Goal: Task Accomplishment & Management: Use online tool/utility

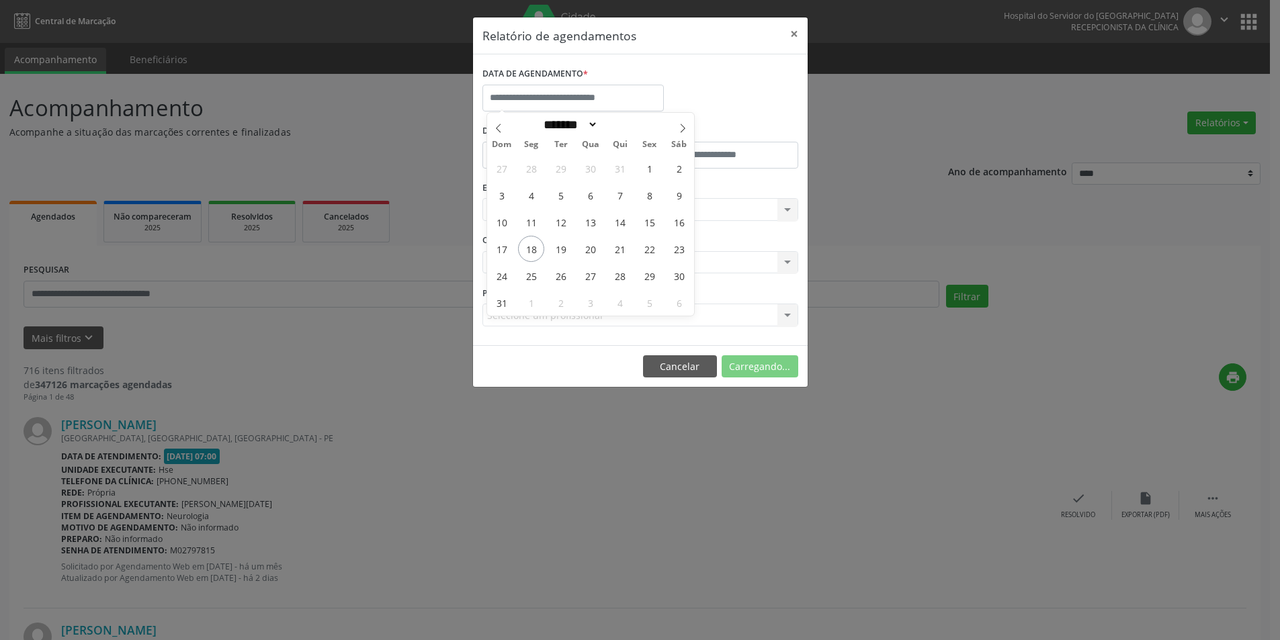
click at [533, 243] on span "18" at bounding box center [531, 249] width 26 height 26
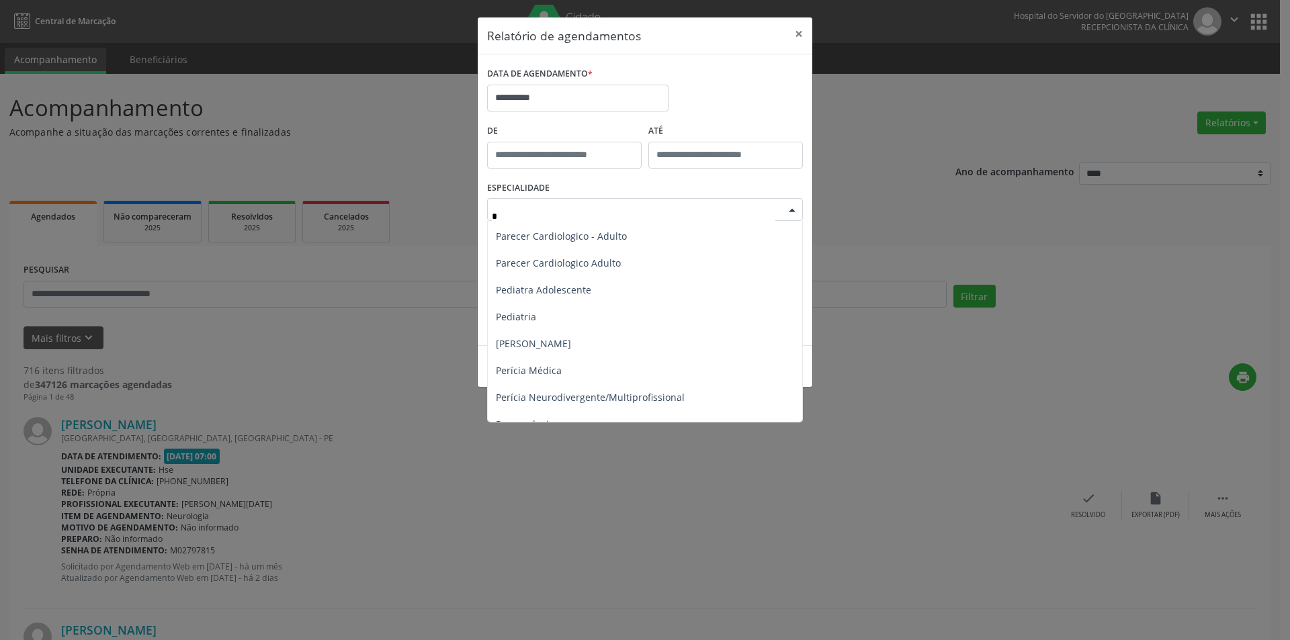
scroll to position [672, 0]
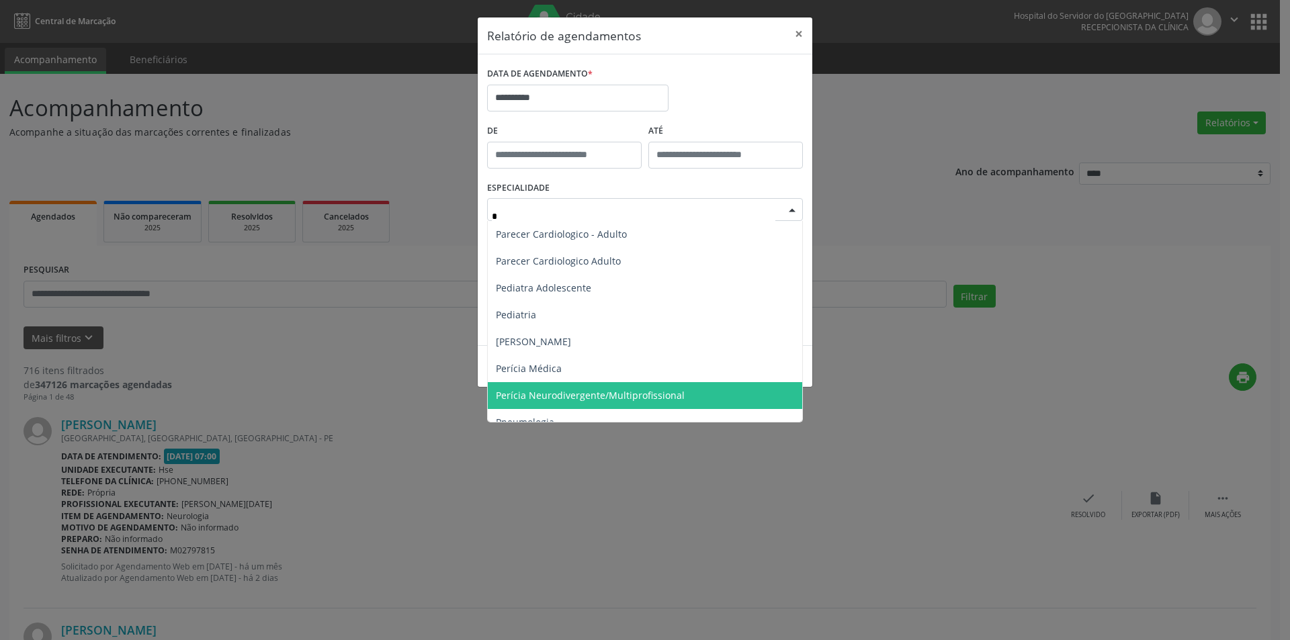
click at [562, 392] on span "Perícia Neurodivergente/Multiprofissional" at bounding box center [590, 395] width 189 height 13
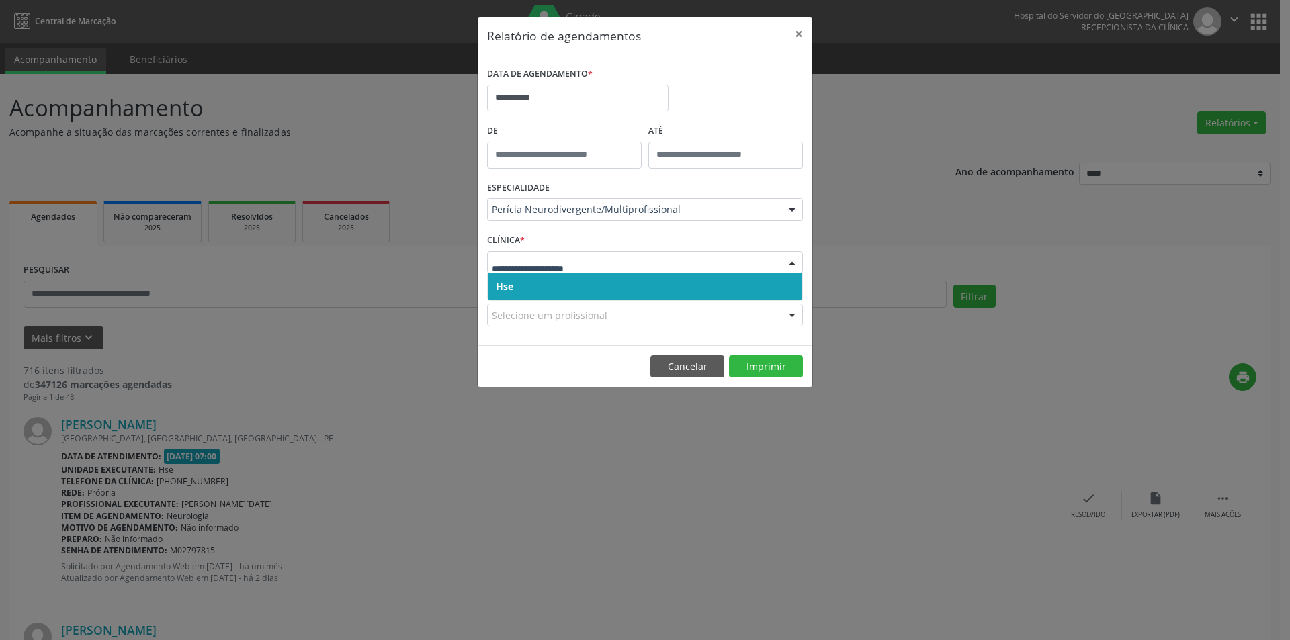
click at [492, 283] on span "Hse" at bounding box center [645, 286] width 314 height 27
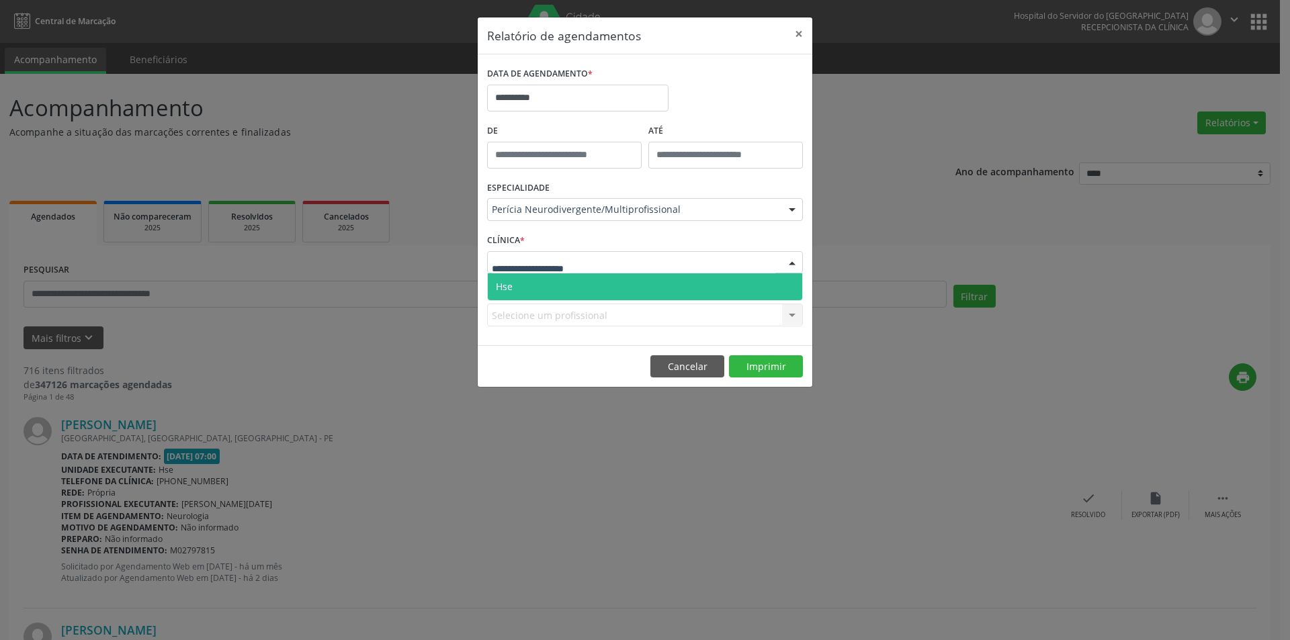
click at [506, 287] on span "Hse" at bounding box center [504, 286] width 17 height 13
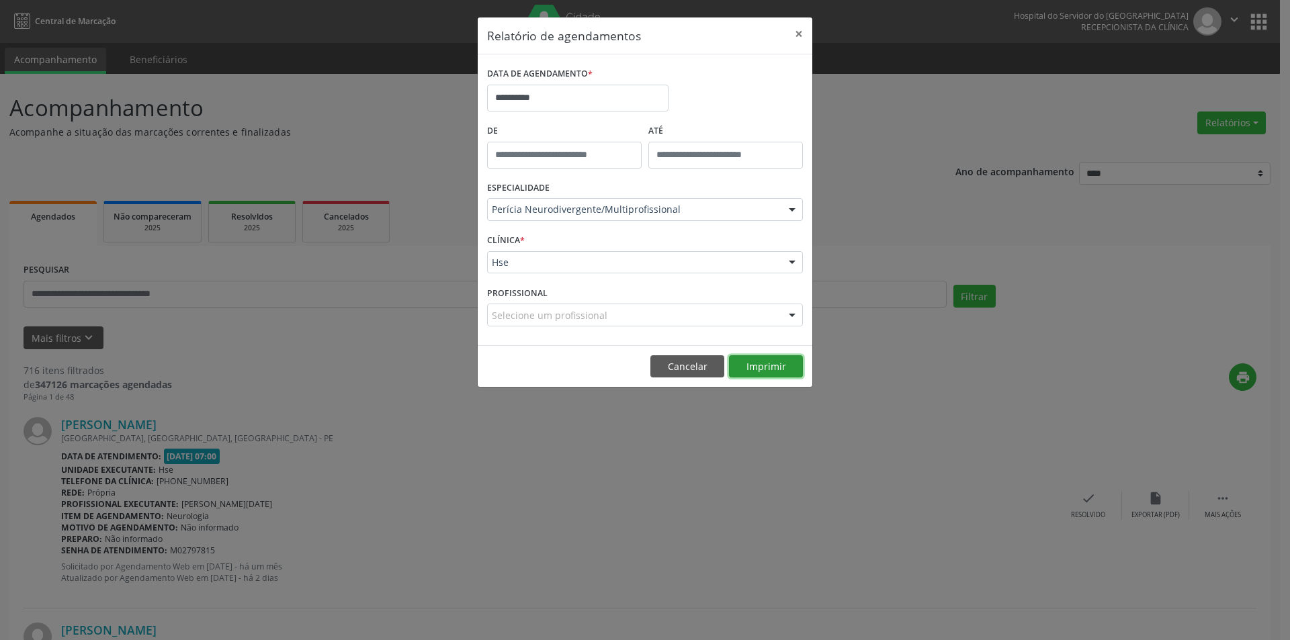
click at [770, 369] on button "Imprimir" at bounding box center [766, 366] width 74 height 23
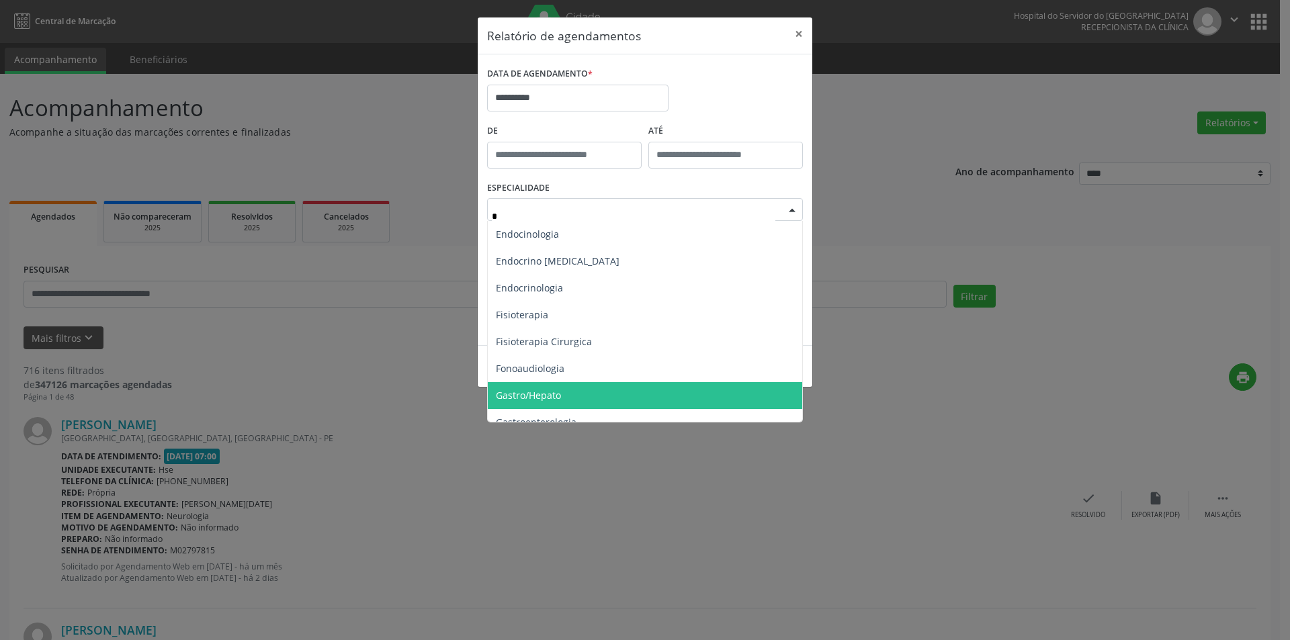
scroll to position [202, 0]
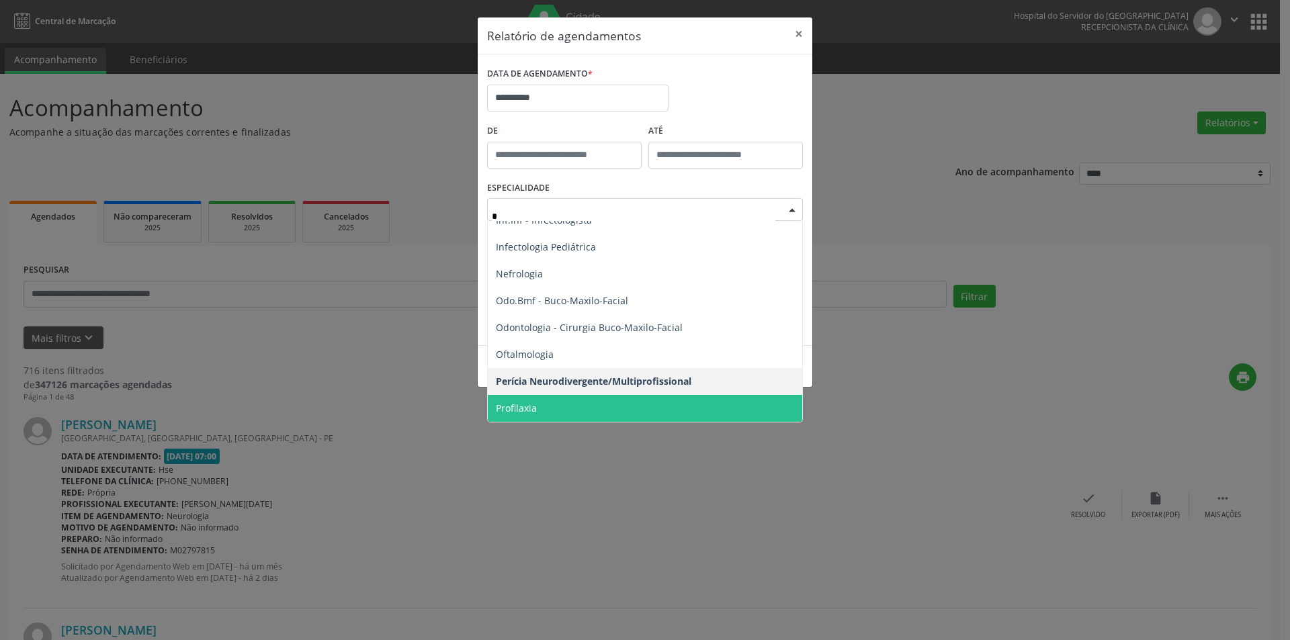
type input "**"
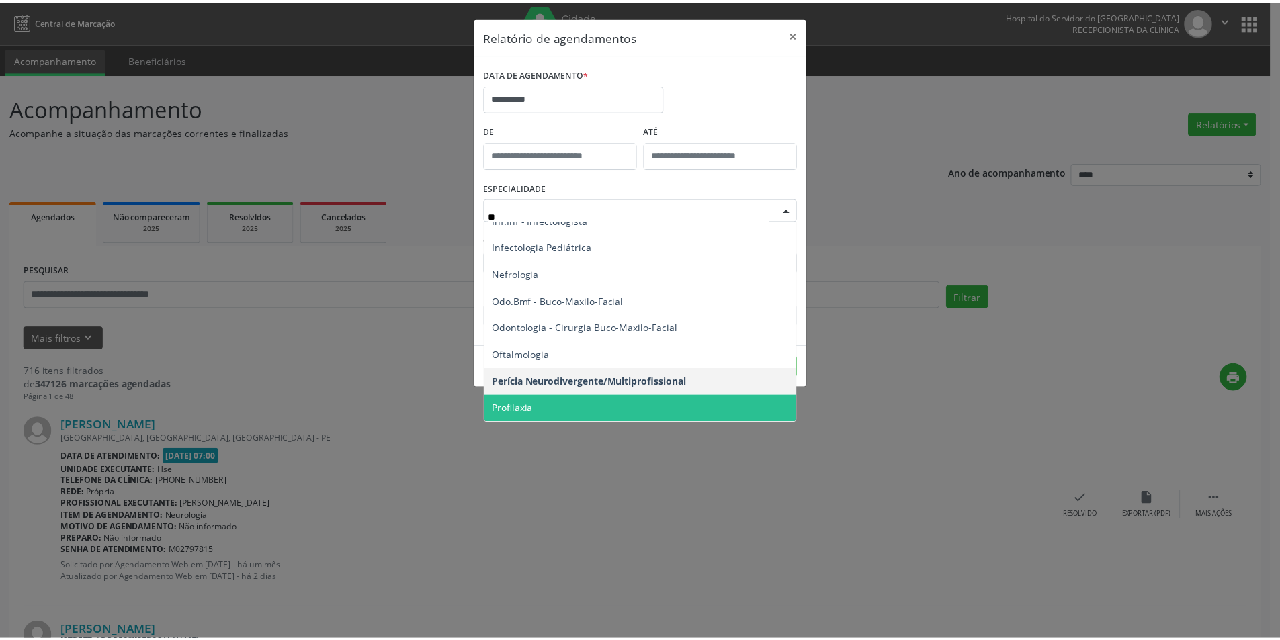
scroll to position [0, 0]
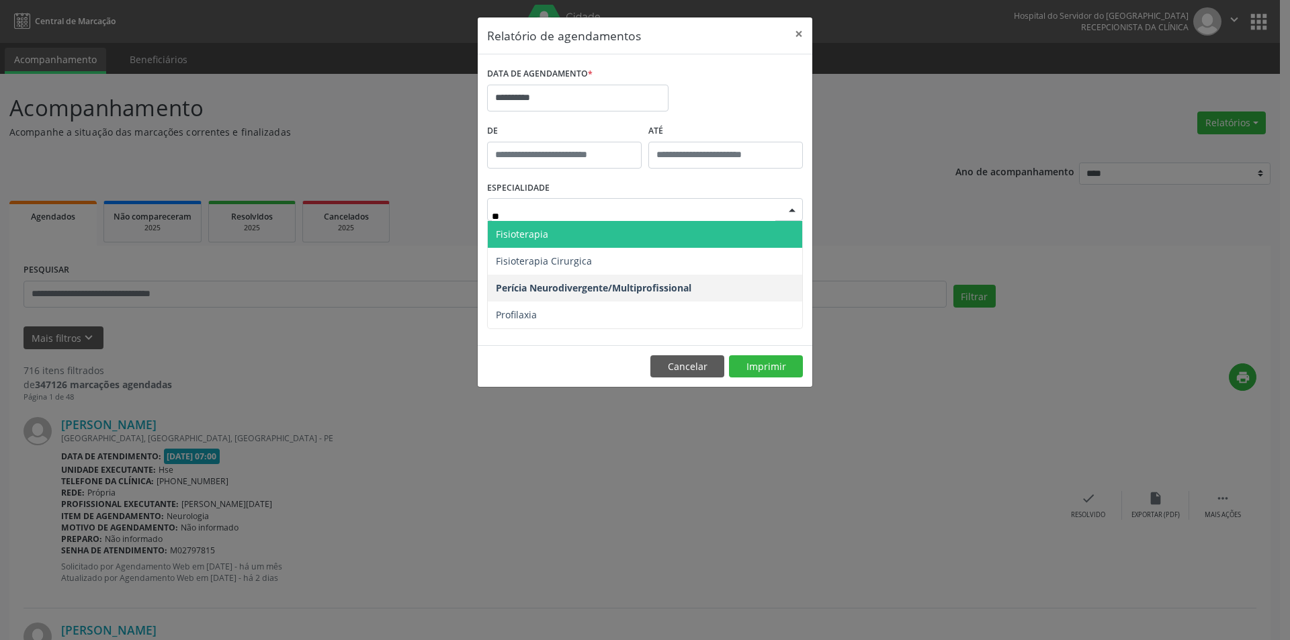
click at [532, 234] on span "Fisioterapia" at bounding box center [522, 234] width 52 height 13
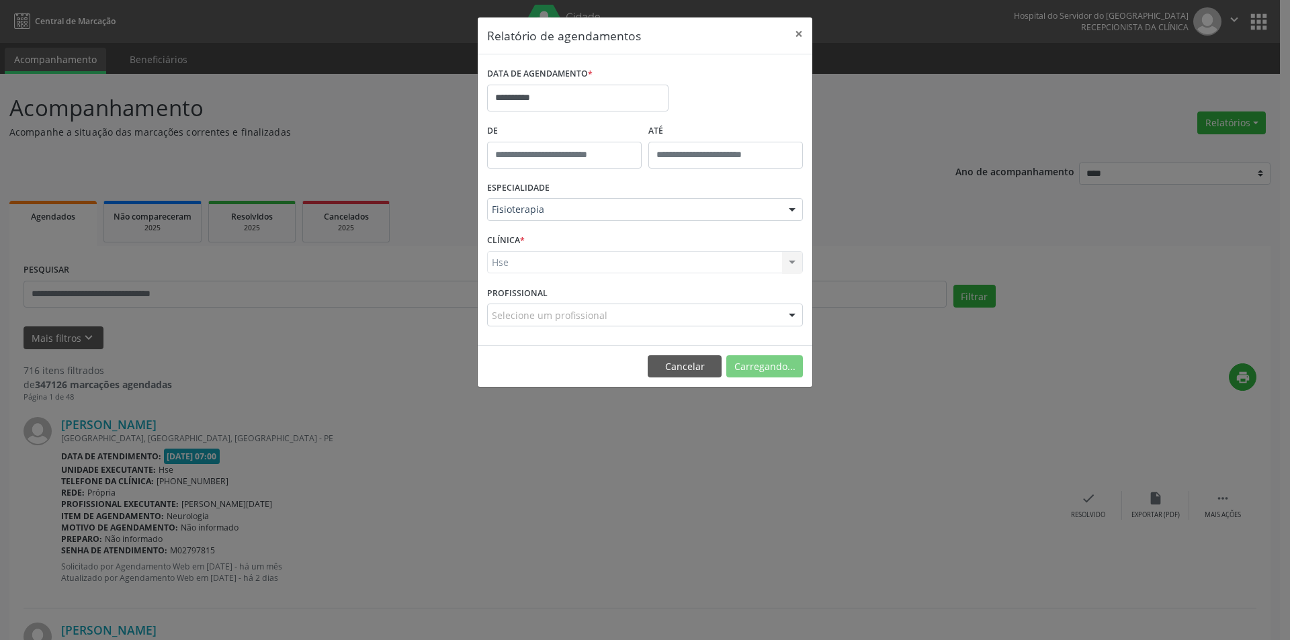
click at [508, 261] on div "Hse Hse Nenhum resultado encontrado para: " " Não há nenhuma opção para ser exi…" at bounding box center [645, 262] width 316 height 23
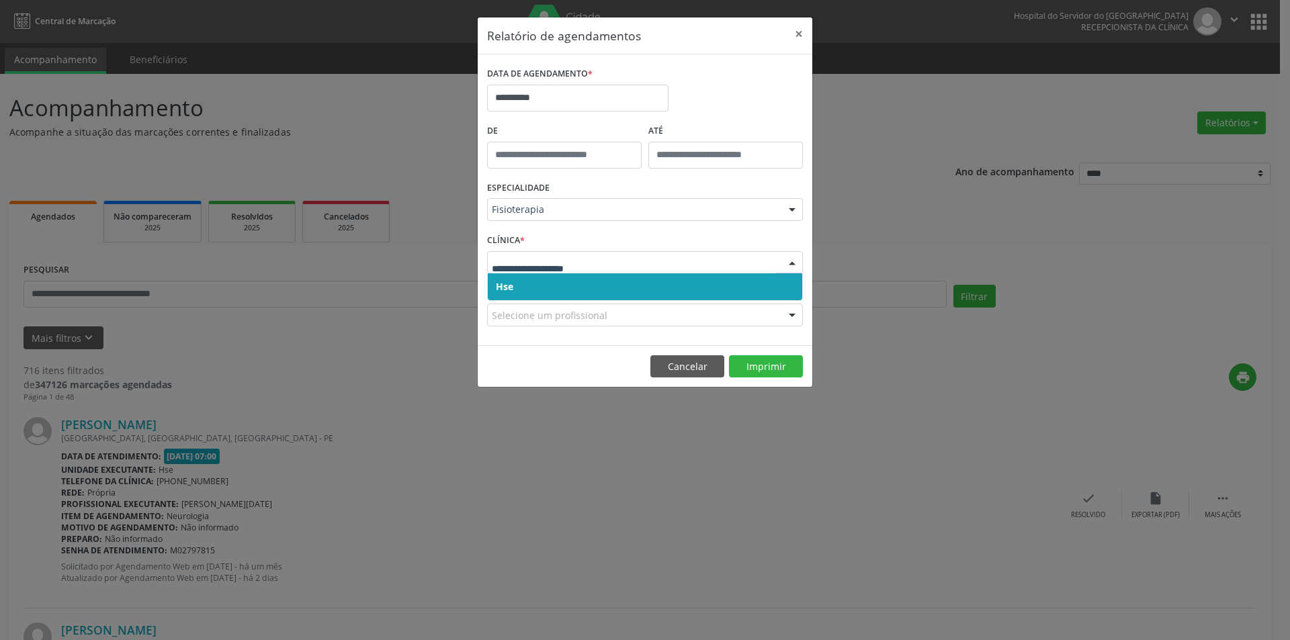
click at [502, 286] on span "Hse" at bounding box center [504, 286] width 17 height 13
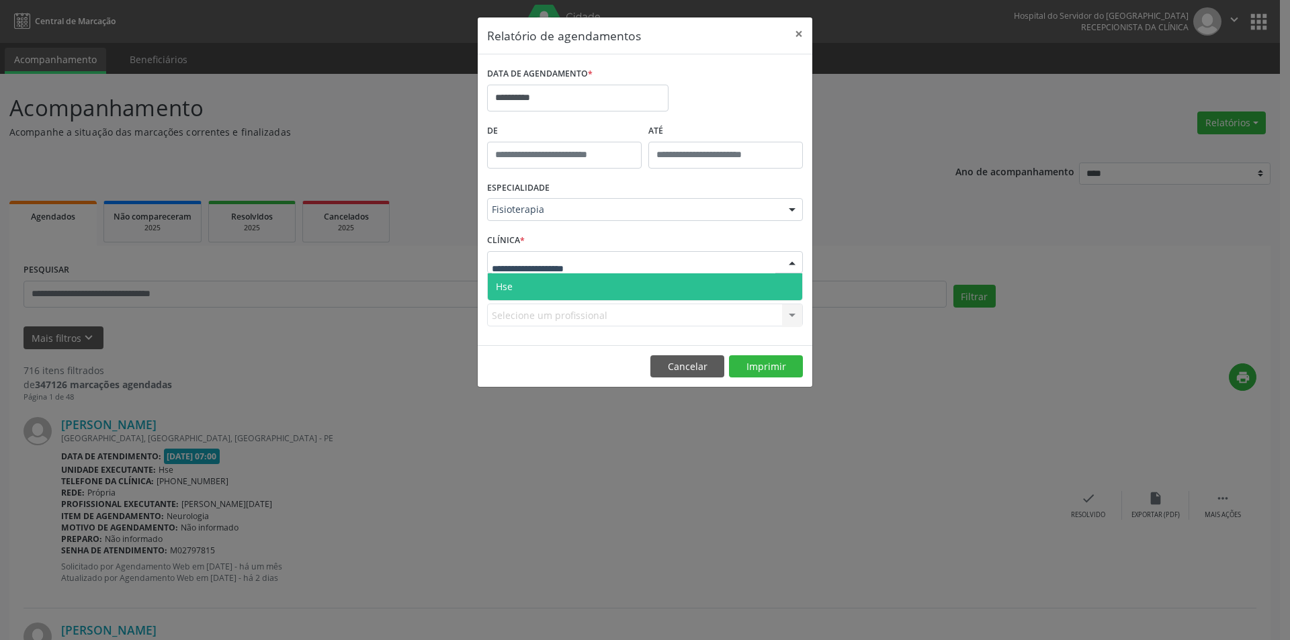
click at [506, 281] on span "Hse" at bounding box center [504, 286] width 17 height 13
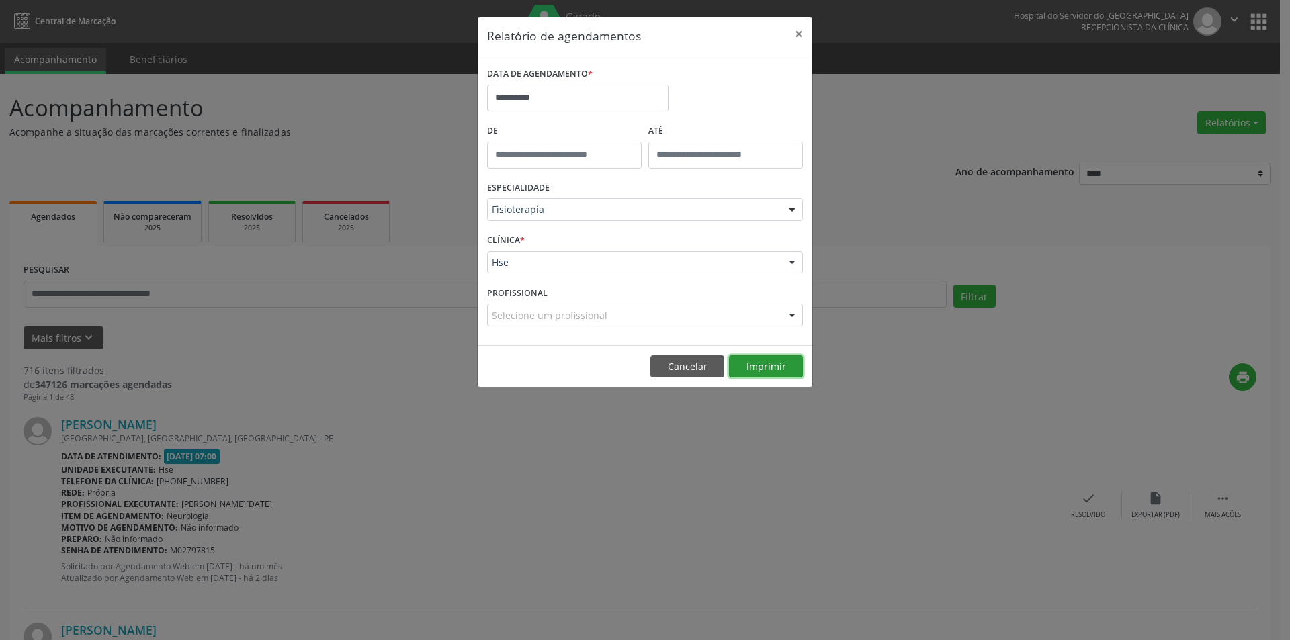
click at [750, 361] on button "Imprimir" at bounding box center [766, 366] width 74 height 23
click at [797, 29] on button "×" at bounding box center [798, 33] width 27 height 33
